Goal: Task Accomplishment & Management: Manage account settings

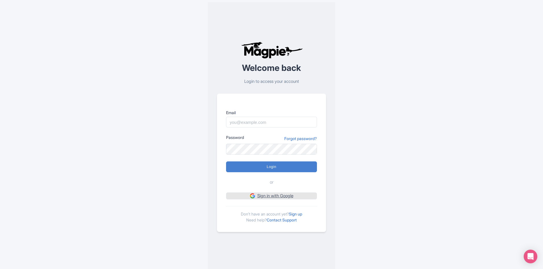
click at [264, 195] on link "Sign in with Google" at bounding box center [271, 195] width 91 height 7
click at [298, 216] on link "Sign up" at bounding box center [295, 213] width 13 height 5
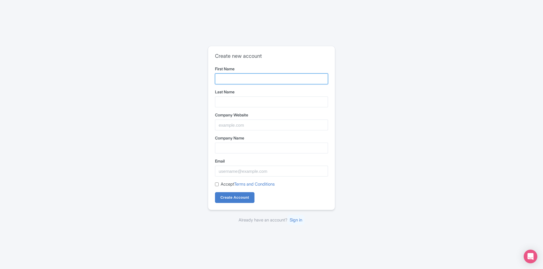
click at [245, 82] on input "First Name" at bounding box center [271, 78] width 113 height 11
type input "Praveen"
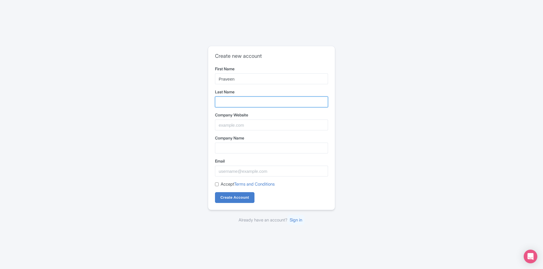
type input "Gupta"
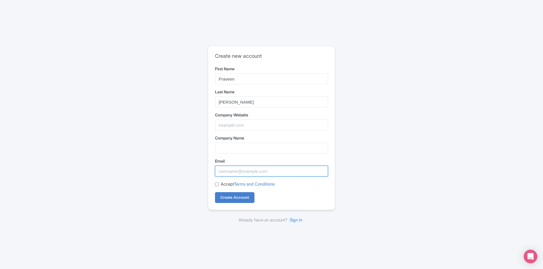
type input "trekindiatours@gmail.com"
click at [228, 127] on input "Company Website" at bounding box center [271, 124] width 113 height 11
type input "https://trekindiatours.com/"
click at [227, 150] on input "Company Name" at bounding box center [271, 147] width 113 height 11
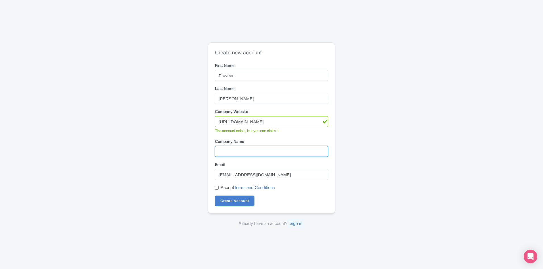
type input "Trek India Tours"
click at [220, 189] on div "Accept Terms and Conditions" at bounding box center [271, 187] width 113 height 7
click at [219, 189] on div "Accept Terms and Conditions" at bounding box center [271, 187] width 113 height 7
click at [216, 188] on input "Accept Terms and Conditions" at bounding box center [217, 188] width 4 height 4
checkbox input "true"
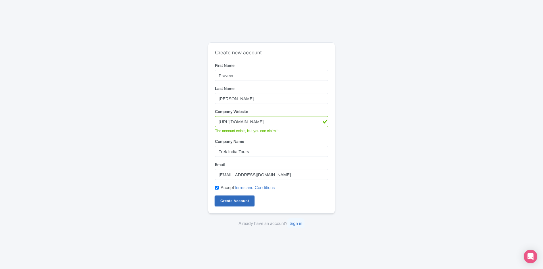
click at [225, 198] on input "Create Account" at bounding box center [235, 200] width 40 height 11
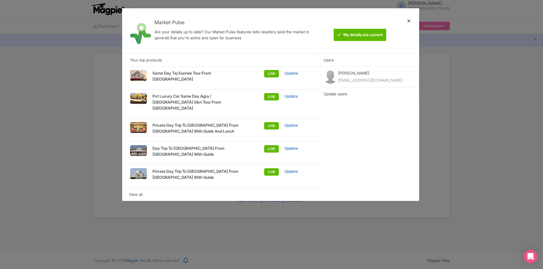
click at [411, 21] on div at bounding box center [409, 31] width 14 height 36
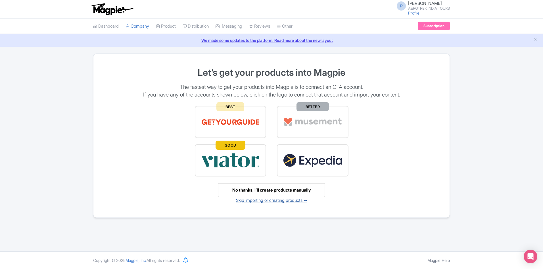
click at [263, 202] on link "Skip importing or creating products ➙" at bounding box center [271, 199] width 71 height 5
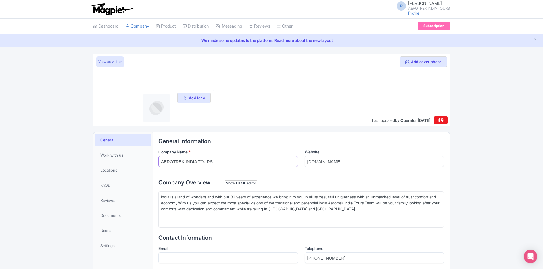
drag, startPoint x: 173, startPoint y: 161, endPoint x: 152, endPoint y: 164, distance: 20.9
type input "TREK INDIA TOURS"
click at [317, 162] on input "aerotrekindiatours.com" at bounding box center [375, 161] width 140 height 11
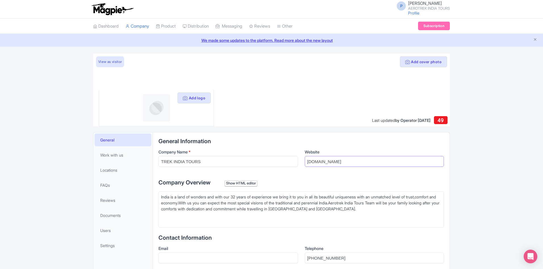
click at [317, 162] on input "aerotrekindiatours.com" at bounding box center [375, 161] width 140 height 11
click at [317, 162] on input "Website" at bounding box center [375, 161] width 140 height 11
paste input "https://trekindiatours.com/"
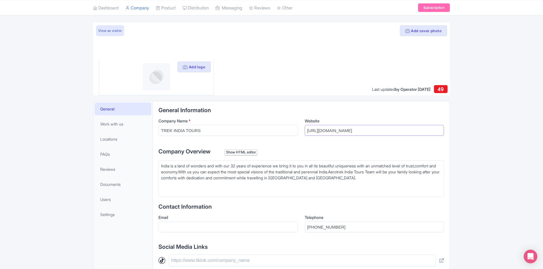
scroll to position [85, 0]
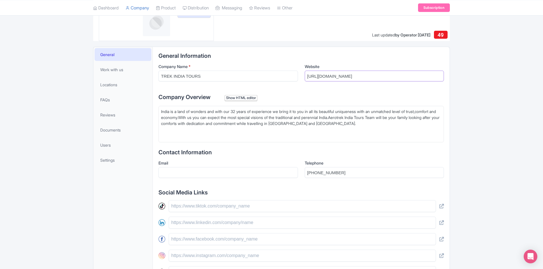
type input "https://trekindiatours.com/"
click at [186, 129] on div "India is a land of wonders and with our 32 years of experience we bring it to y…" at bounding box center [301, 120] width 281 height 24
click at [184, 123] on div "India is a land of wonders and with our 32 years of experience we bring it to y…" at bounding box center [301, 120] width 281 height 24
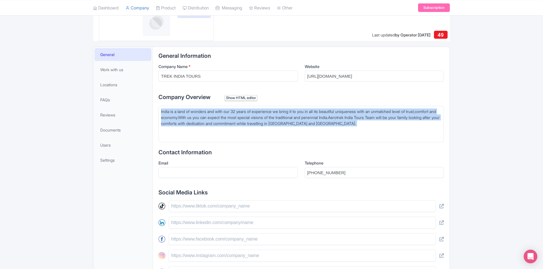
paste trix-editor "<div>Trek India Tours specializes in providing a range of India travel services…"
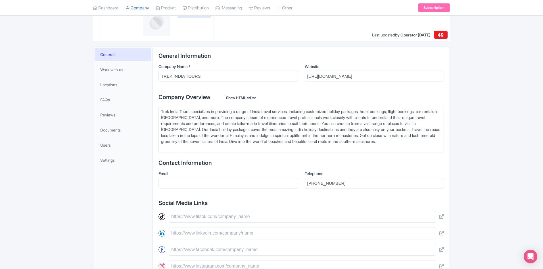
type trix-editor "<div>Trek India Tours specializes in providing a range of India travel services…"
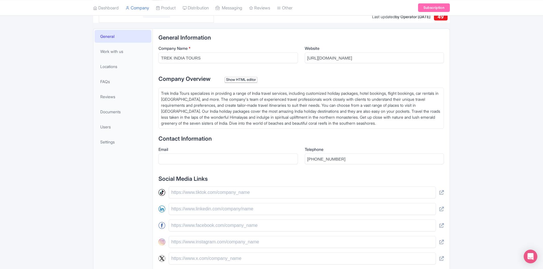
scroll to position [114, 0]
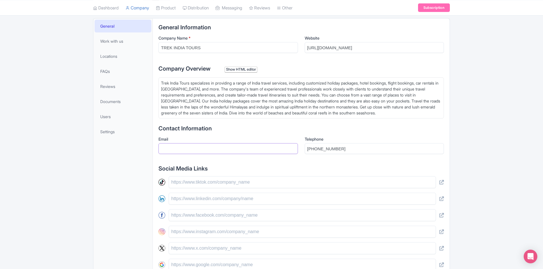
click at [186, 146] on input "Email" at bounding box center [229, 148] width 140 height 11
type input "[EMAIL_ADDRESS][DOMAIN_NAME]"
click at [331, 151] on input "+919873518477" at bounding box center [375, 148] width 140 height 11
click at [331, 147] on input "+919873518477" at bounding box center [375, 148] width 140 height 11
paste input "7078237276"
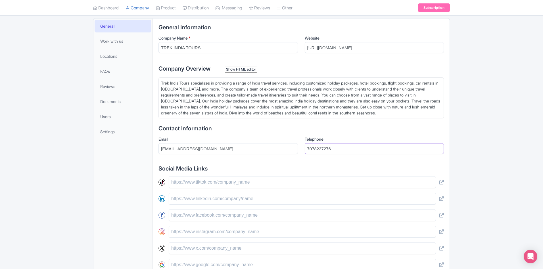
type input "7078237276"
click at [274, 166] on h2 "Social Media Links" at bounding box center [302, 168] width 286 height 6
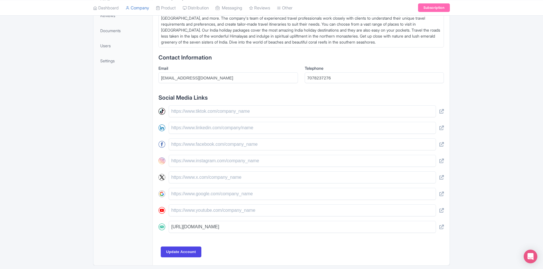
scroll to position [199, 0]
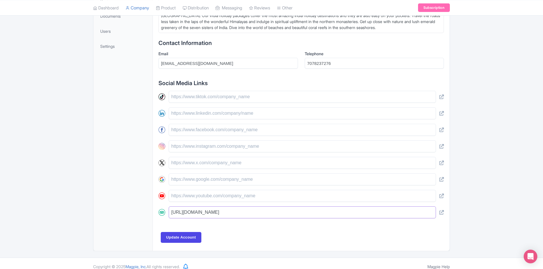
click at [263, 212] on input "https://www.tripadvisor.com/Attraction_Review-g304551-d19076975-Reviews-AEROTRE…" at bounding box center [302, 212] width 267 height 12
click at [261, 225] on div "General Information Company Name * TREK INDIA TOURS Website https://trekindiato…" at bounding box center [302, 84] width 286 height 290
click at [192, 237] on input "Update Account" at bounding box center [181, 237] width 41 height 11
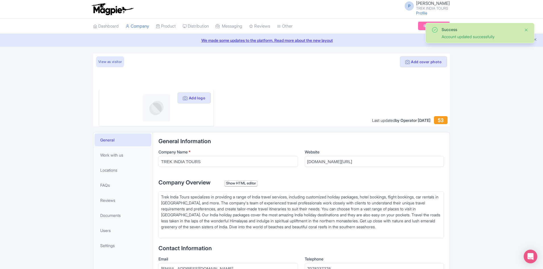
click at [527, 30] on button "Close" at bounding box center [526, 29] width 5 height 7
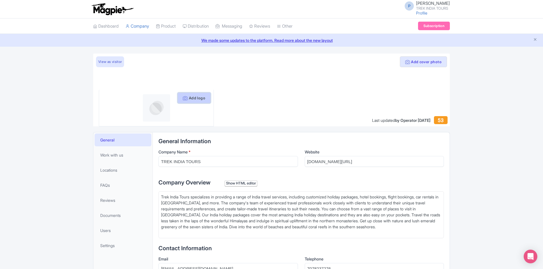
click at [178, 98] on button "Add logo" at bounding box center [194, 97] width 33 height 11
click at [194, 98] on button "Add logo" at bounding box center [194, 97] width 33 height 11
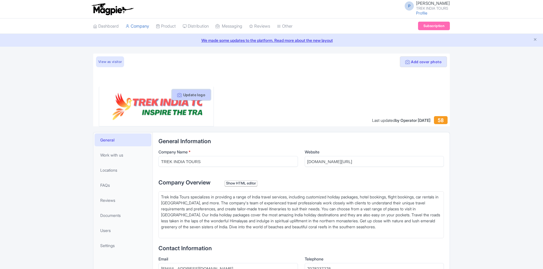
click at [189, 94] on button "Update logo" at bounding box center [191, 94] width 39 height 11
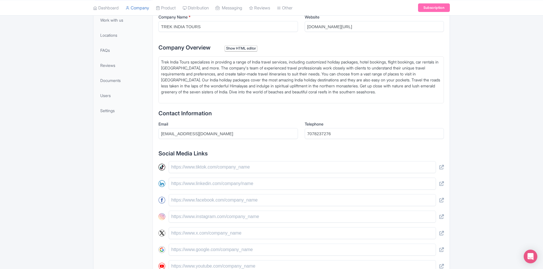
scroll to position [211, 0]
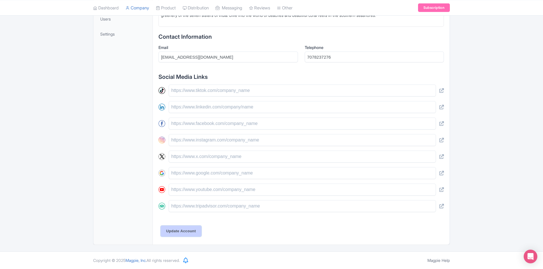
click at [198, 233] on input "Update Account" at bounding box center [181, 230] width 41 height 11
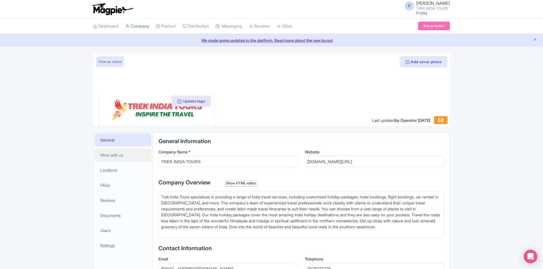
click at [107, 157] on span "Work with us" at bounding box center [111, 155] width 23 height 6
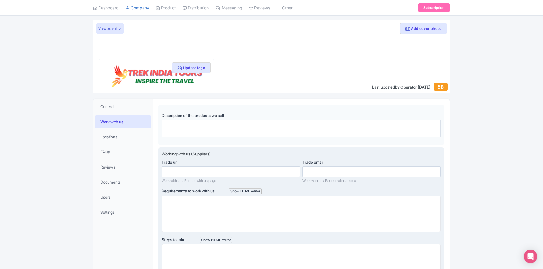
scroll to position [85, 0]
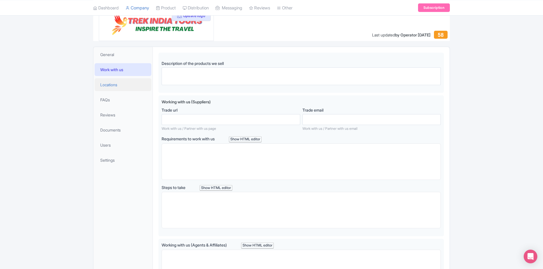
click at [107, 83] on span "Locations" at bounding box center [108, 85] width 17 height 6
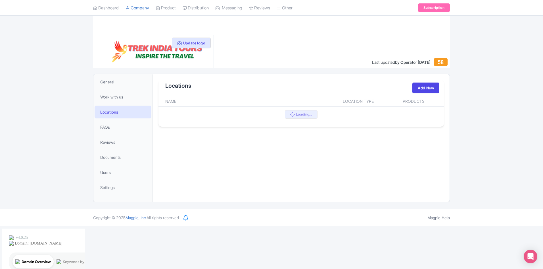
scroll to position [15, 0]
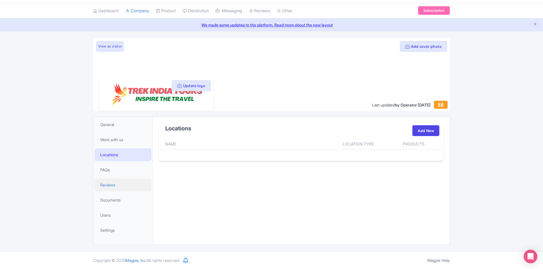
click at [109, 179] on link "Reviews" at bounding box center [123, 184] width 57 height 13
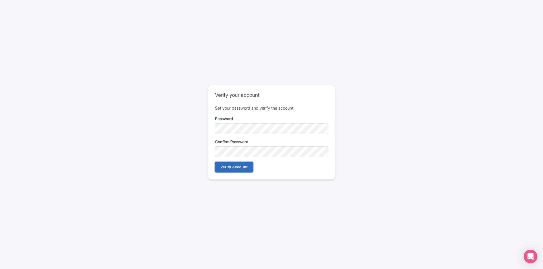
click at [217, 163] on input "Verify Account" at bounding box center [234, 166] width 38 height 11
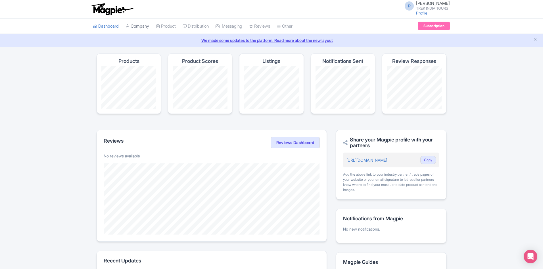
click at [135, 29] on link "Company" at bounding box center [138, 26] width 24 height 16
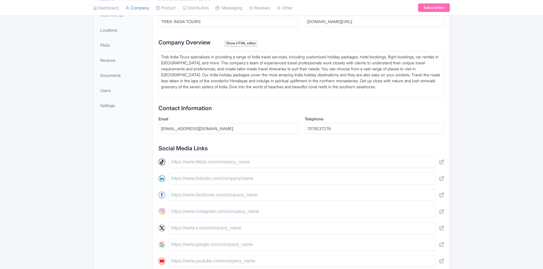
scroll to position [211, 0]
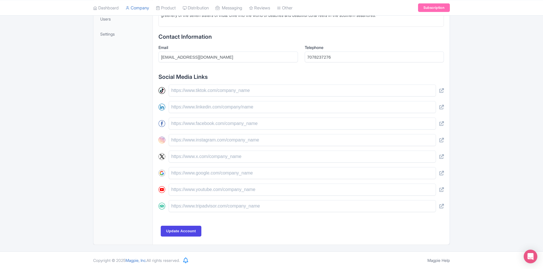
type trix-editor "<div>Trek India Tours specializes in providing a range of India travel services…"
